Goal: Understand process/instructions

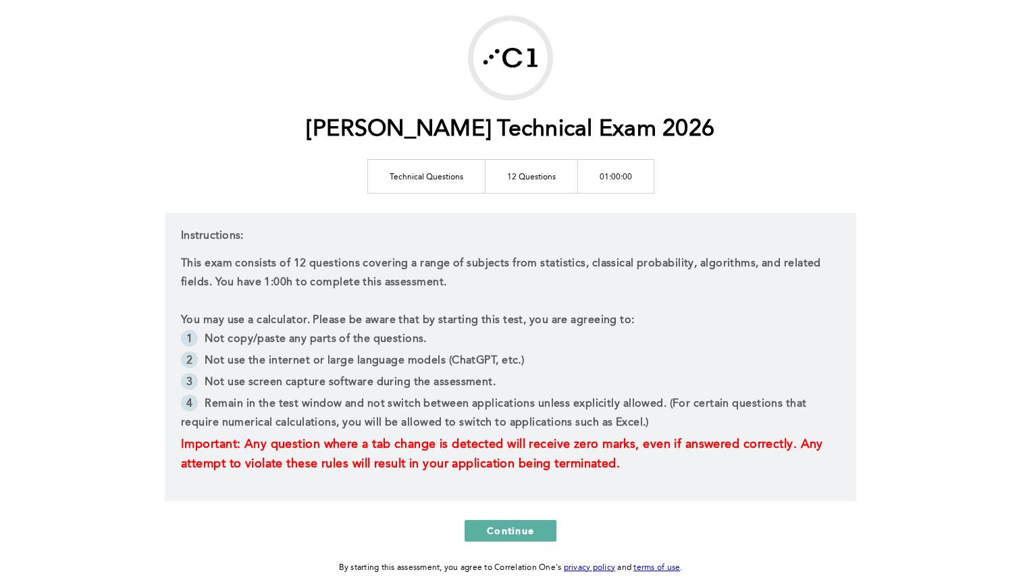
scroll to position [59, 0]
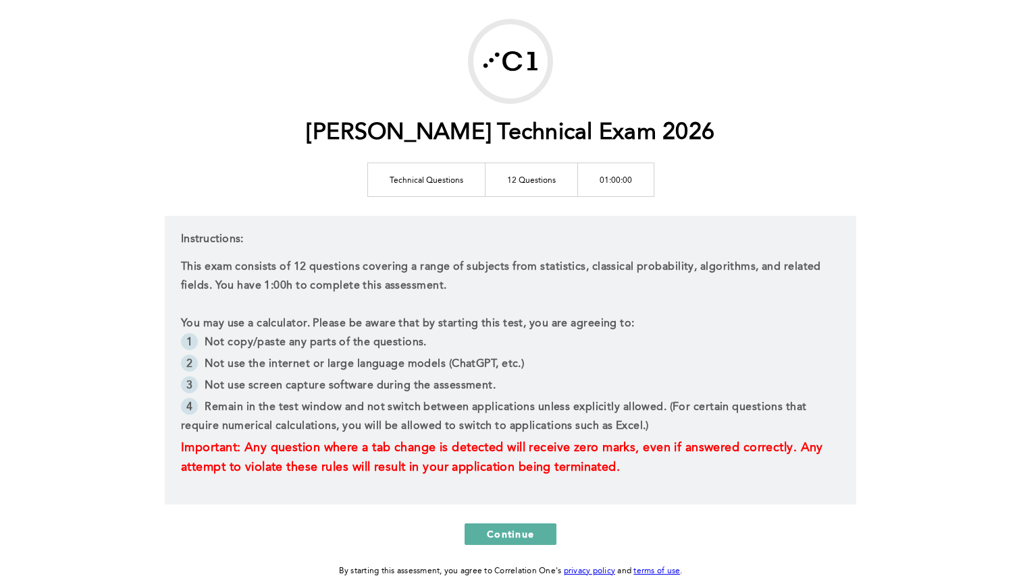
click at [803, 264] on p "This exam consists of 12 questions covering a range of subjects from statistics…" at bounding box center [510, 277] width 659 height 38
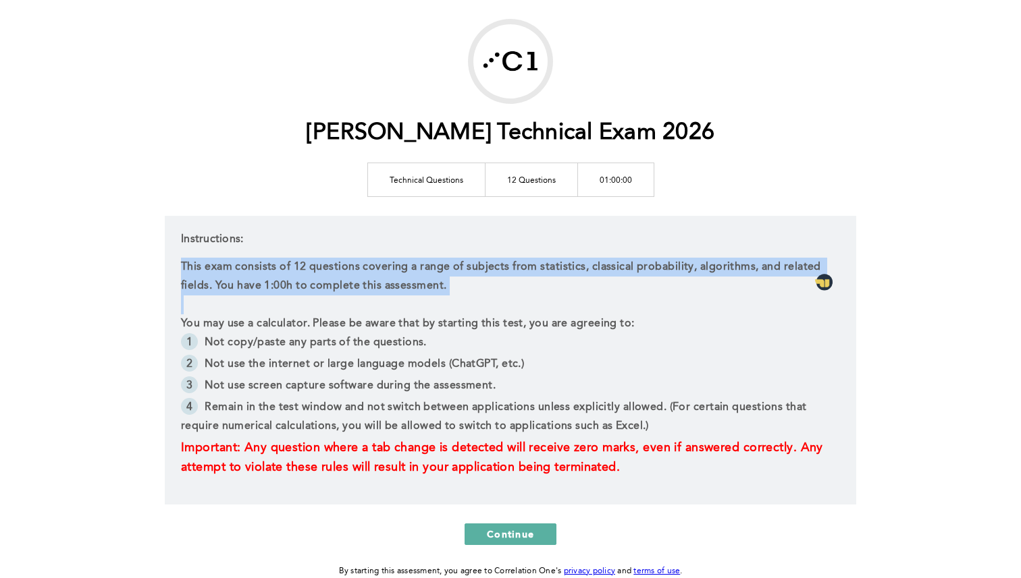
click at [803, 264] on p "This exam consists of 12 questions covering a range of subjects from statistics…" at bounding box center [510, 277] width 659 height 38
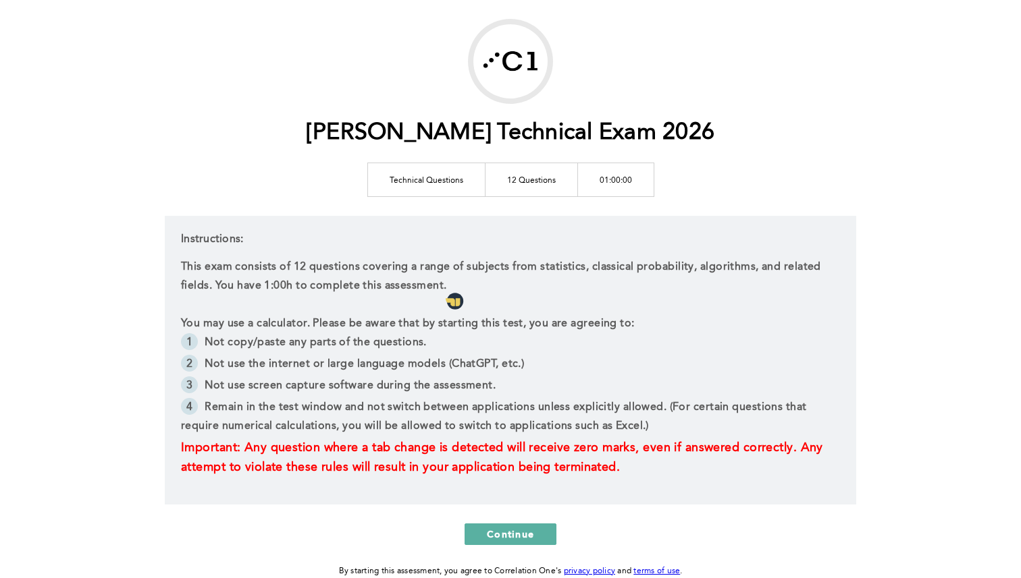
click at [631, 325] on p "You may use a calculator. Please be aware that by starting this test, you are a…" at bounding box center [510, 324] width 659 height 19
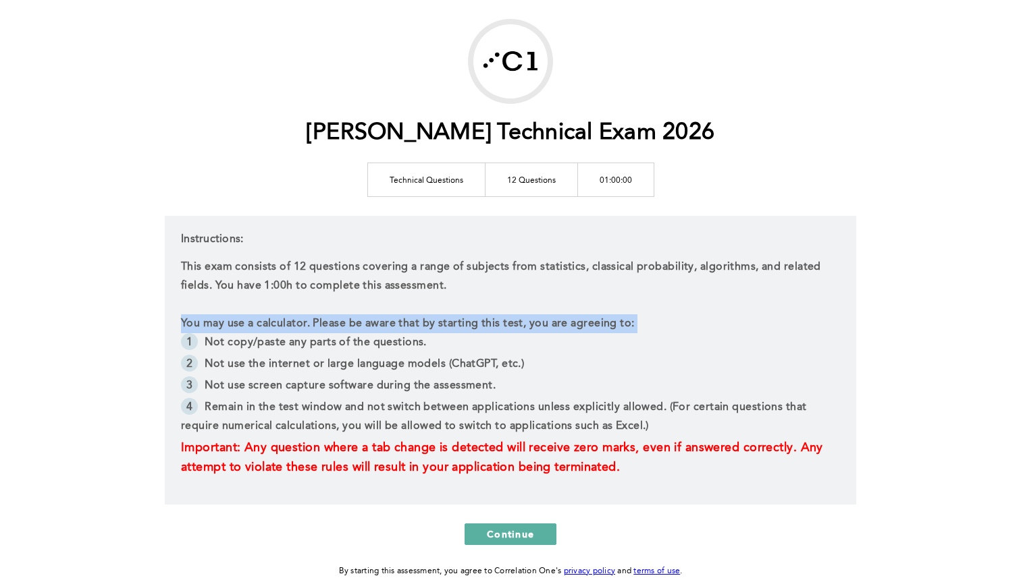
click at [631, 325] on p "You may use a calculator. Please be aware that by starting this test, you are a…" at bounding box center [510, 324] width 659 height 19
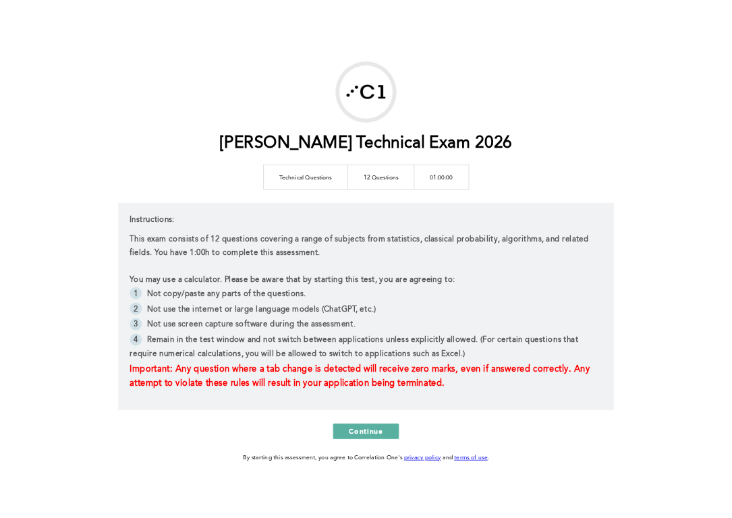
scroll to position [67, 0]
